Goal: Navigation & Orientation: Find specific page/section

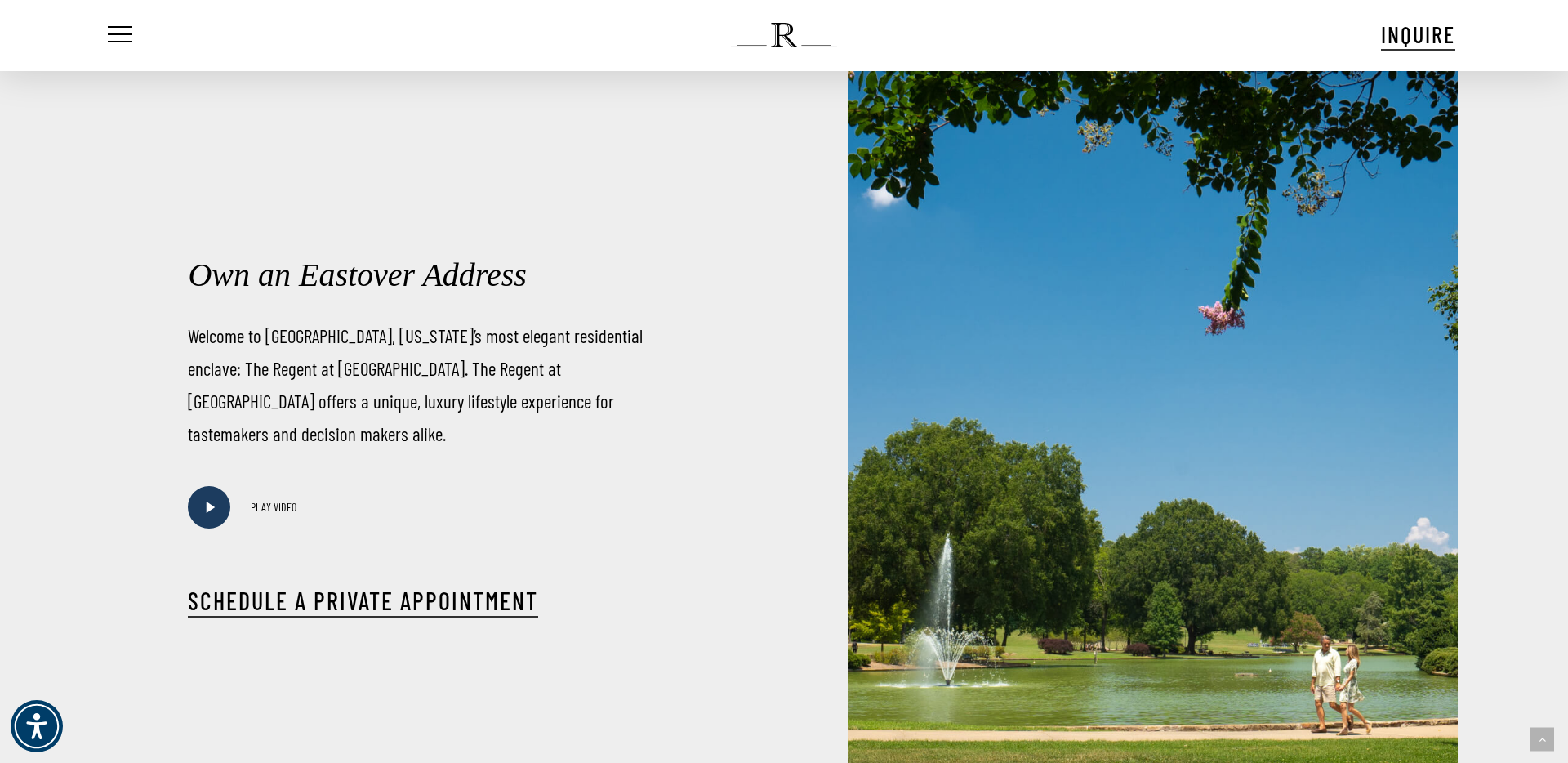
scroll to position [736, 0]
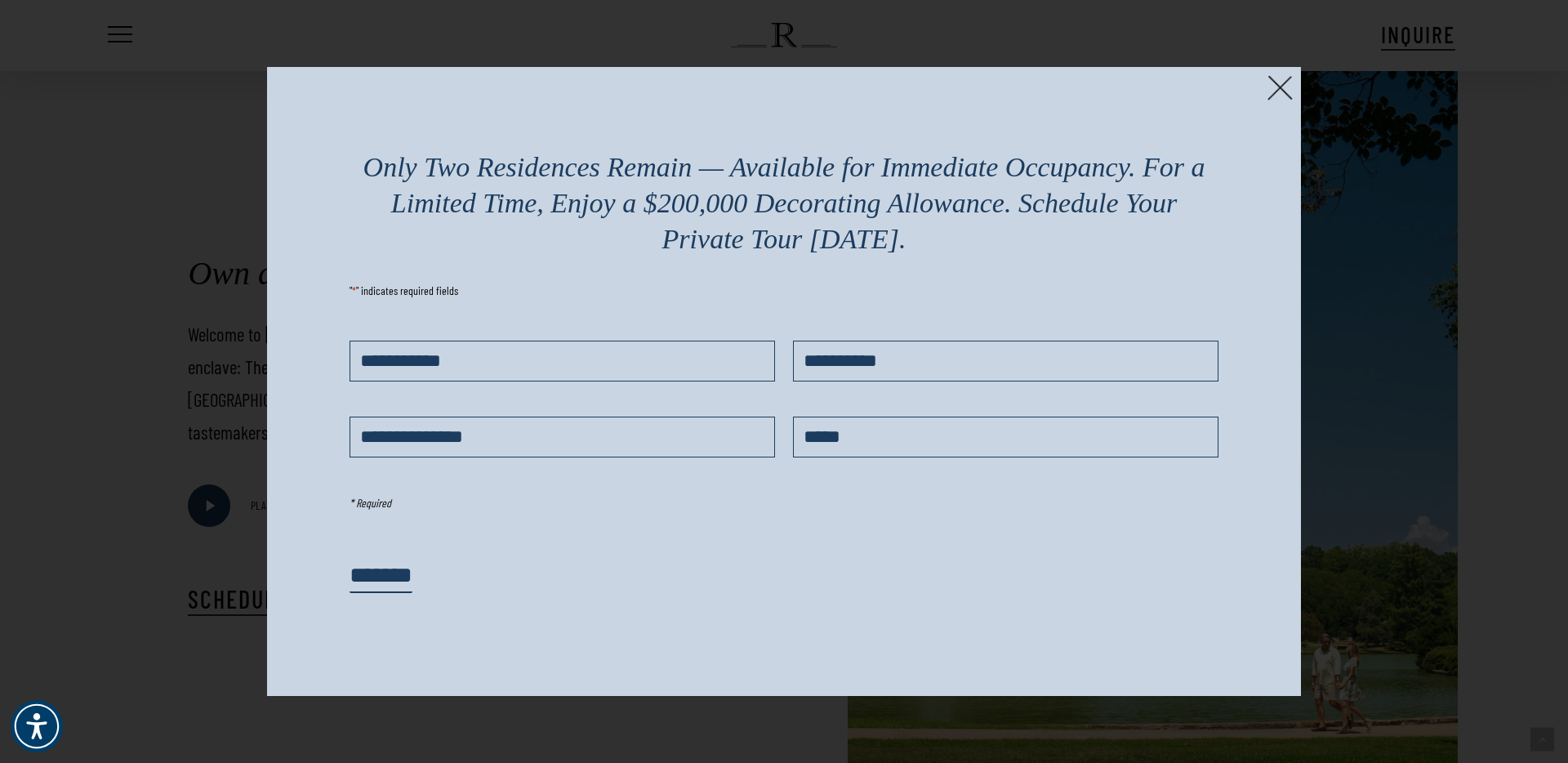
click at [1279, 89] on img at bounding box center [1279, 87] width 25 height 25
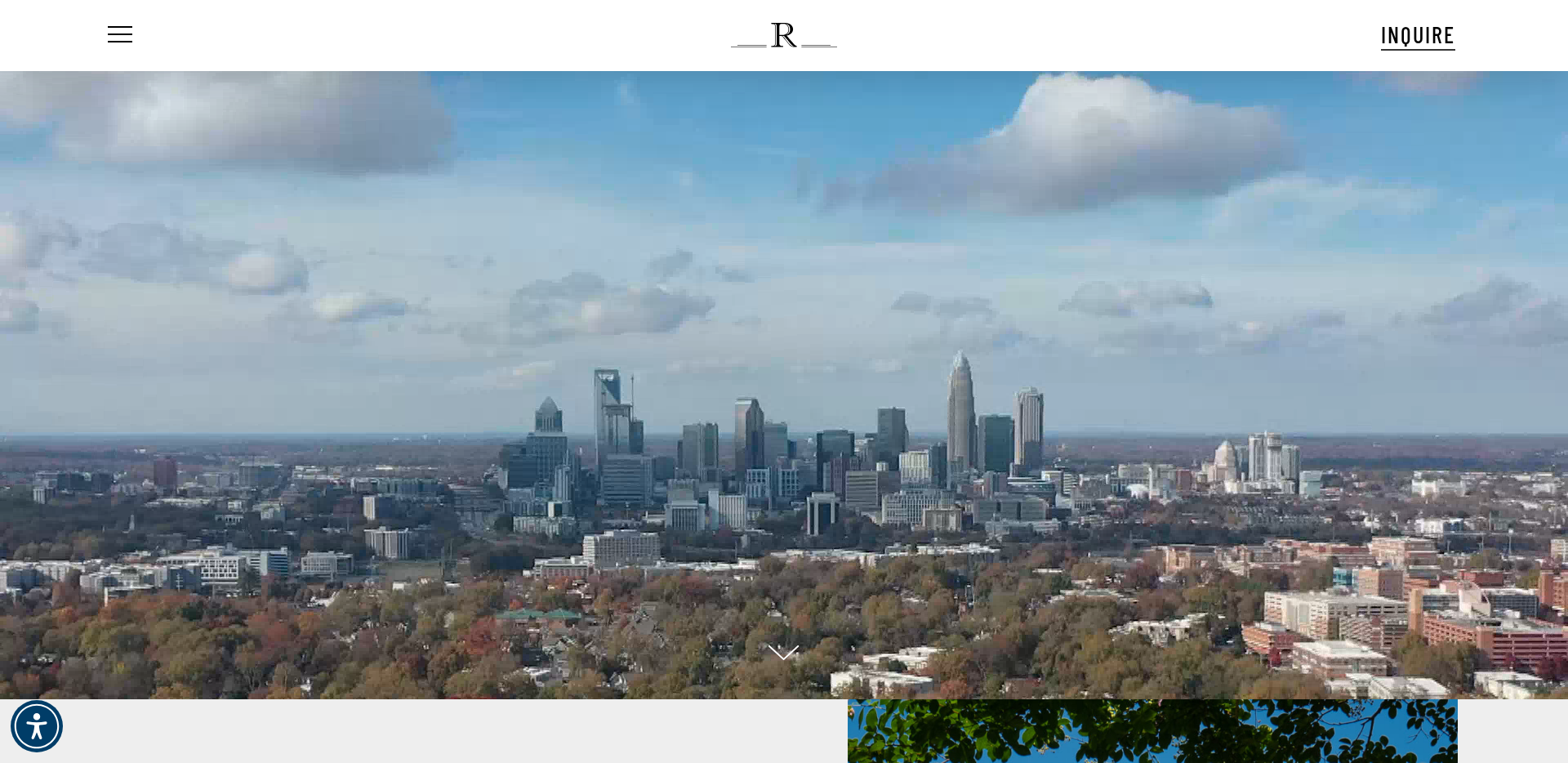
scroll to position [0, 0]
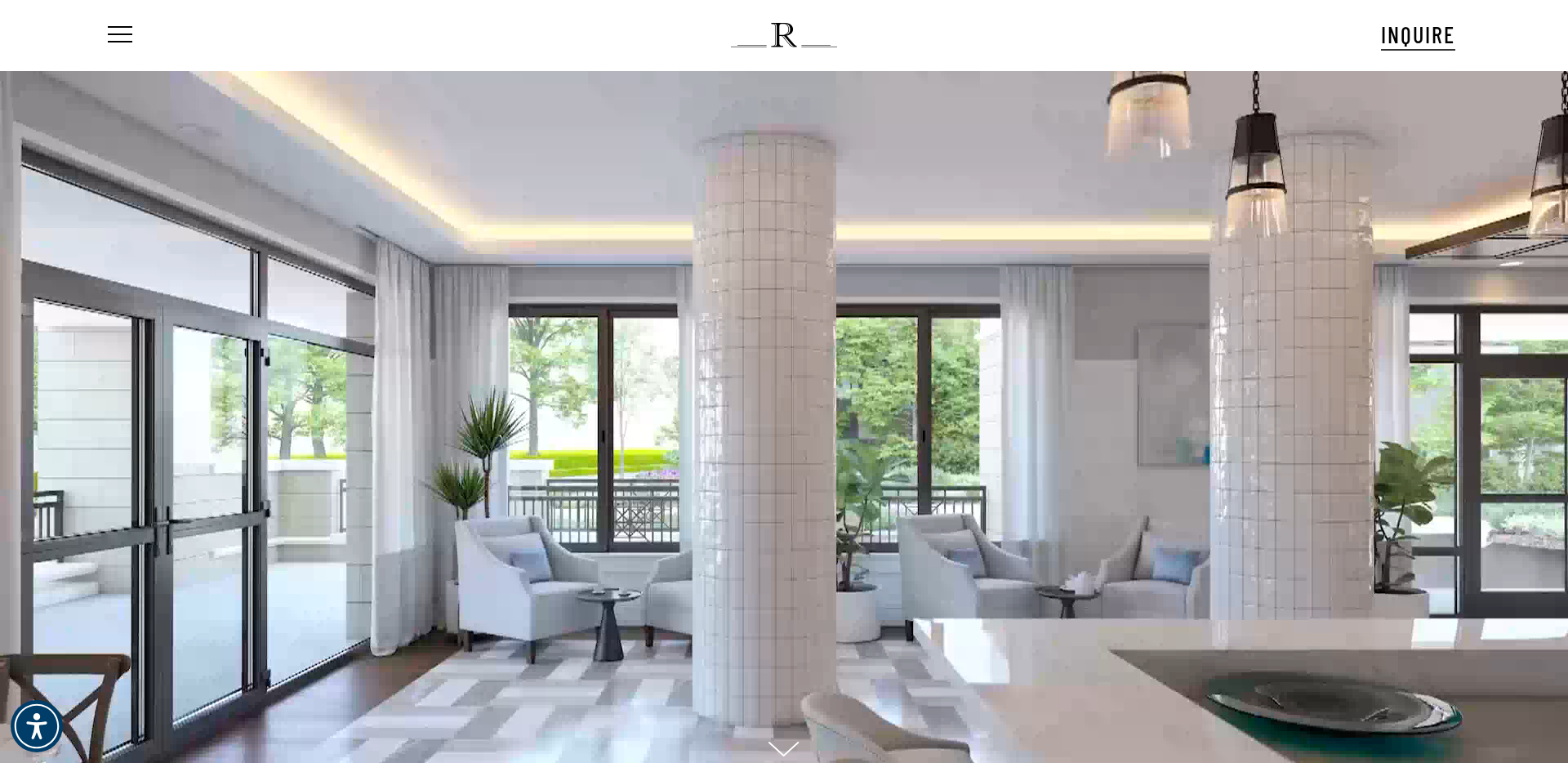
click at [111, 50] on ul "Menu" at bounding box center [118, 35] width 28 height 70
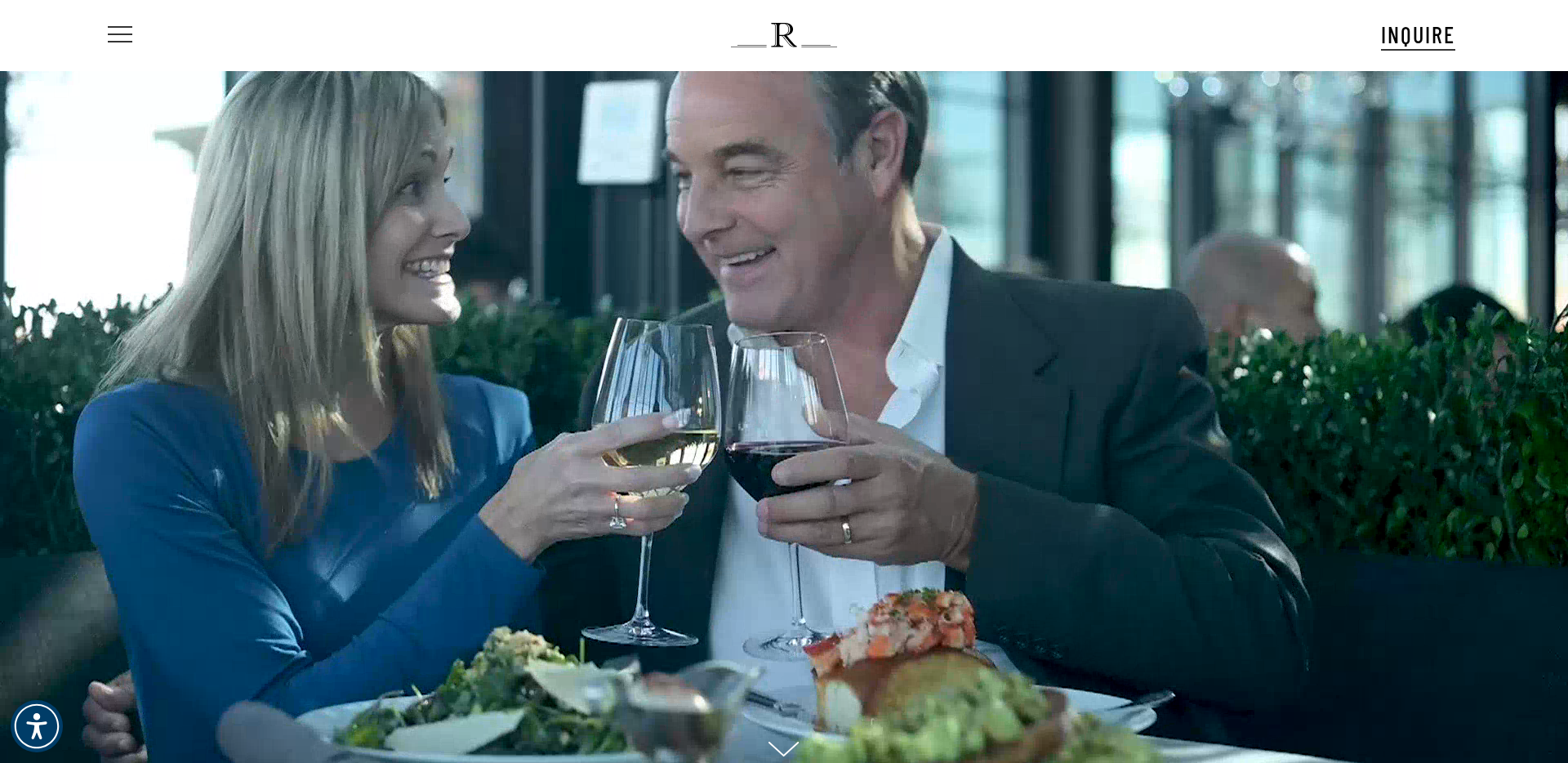
click at [118, 33] on span "Navigation Menu" at bounding box center [119, 35] width 18 height 23
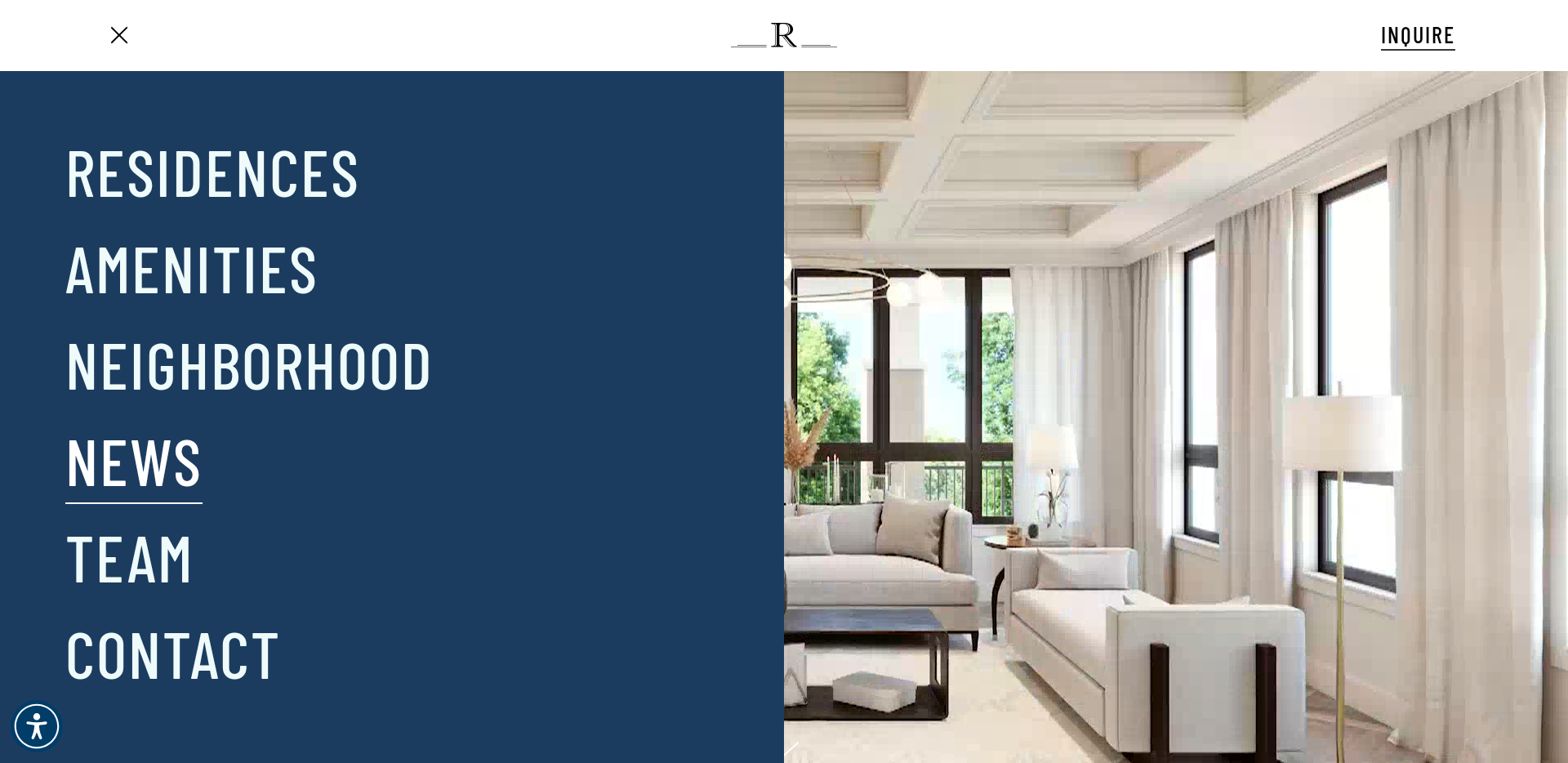
click at [171, 470] on link "News" at bounding box center [134, 460] width 137 height 85
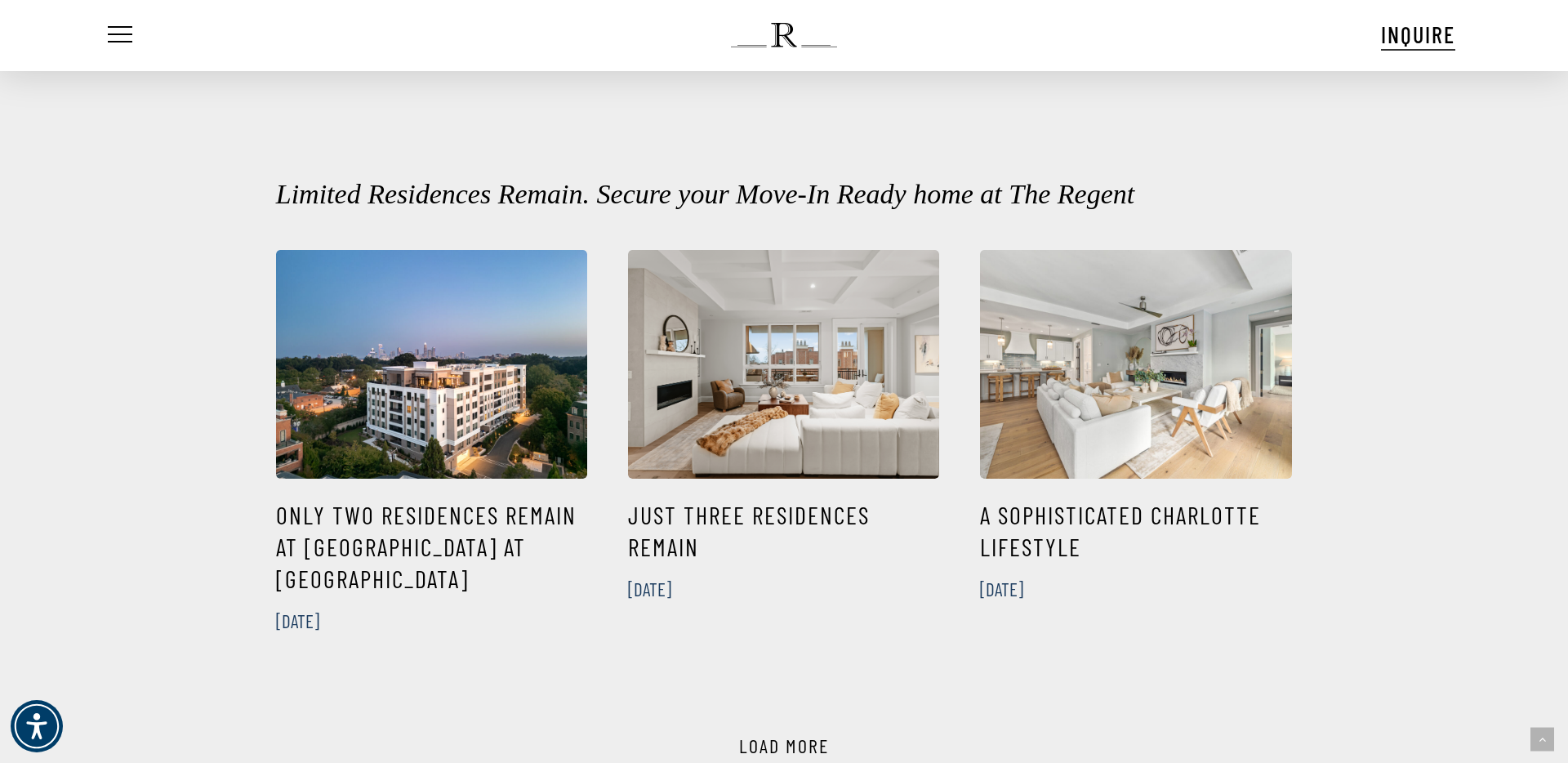
scroll to position [674, 0]
